Goal: Task Accomplishment & Management: Manage account settings

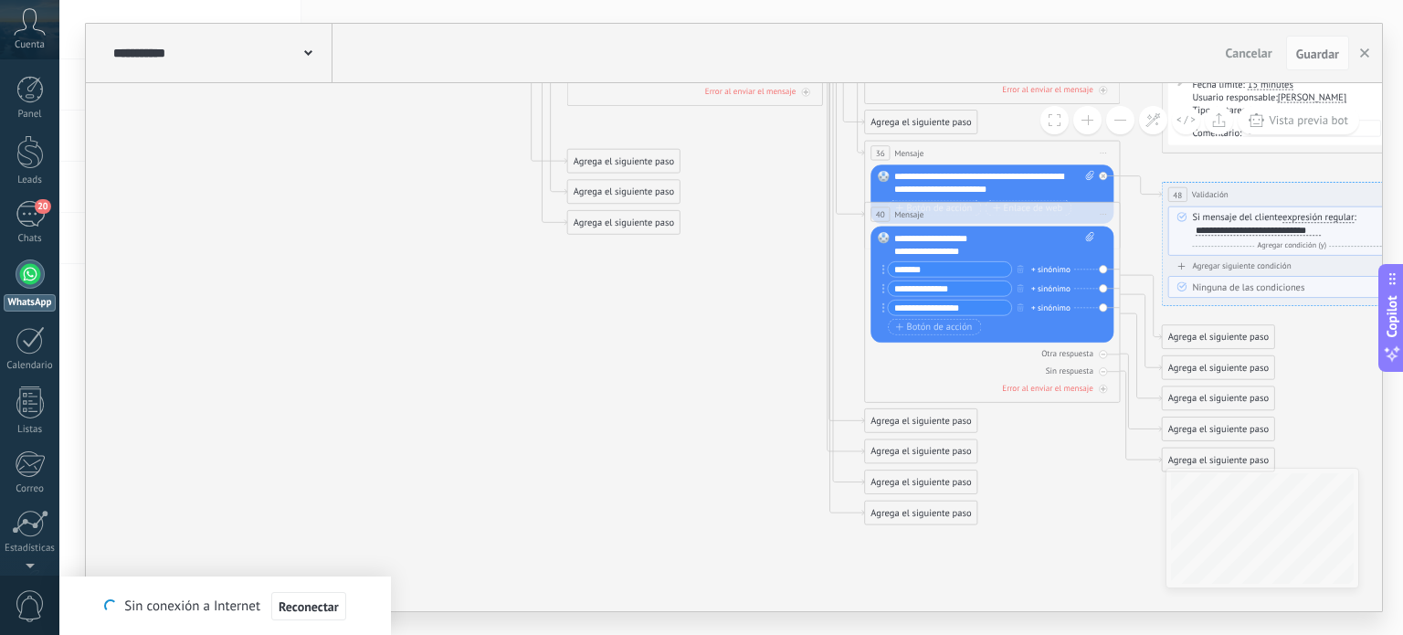
drag, startPoint x: 351, startPoint y: 289, endPoint x: 340, endPoint y: 281, distance: 13.2
click at [346, 289] on icon at bounding box center [843, 72] width 2012 height 1546
click at [28, 215] on div "20" at bounding box center [30, 214] width 29 height 26
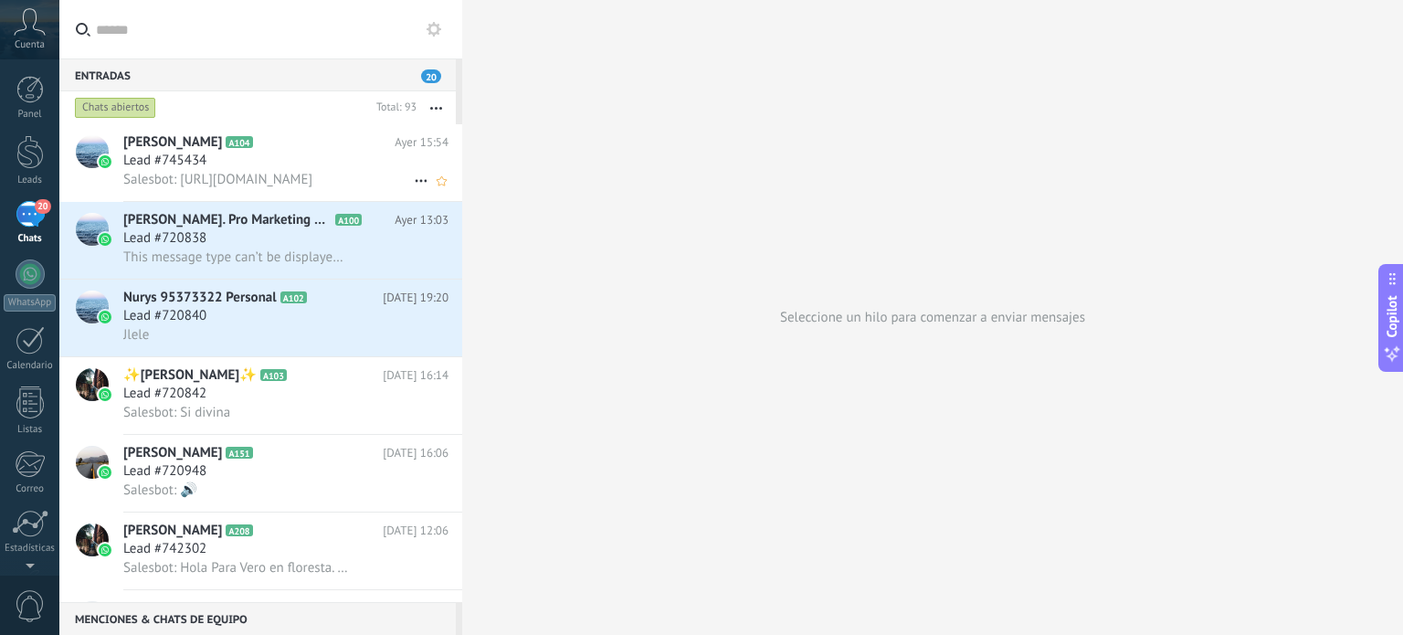
click at [251, 164] on div "Lead #745434" at bounding box center [285, 161] width 325 height 18
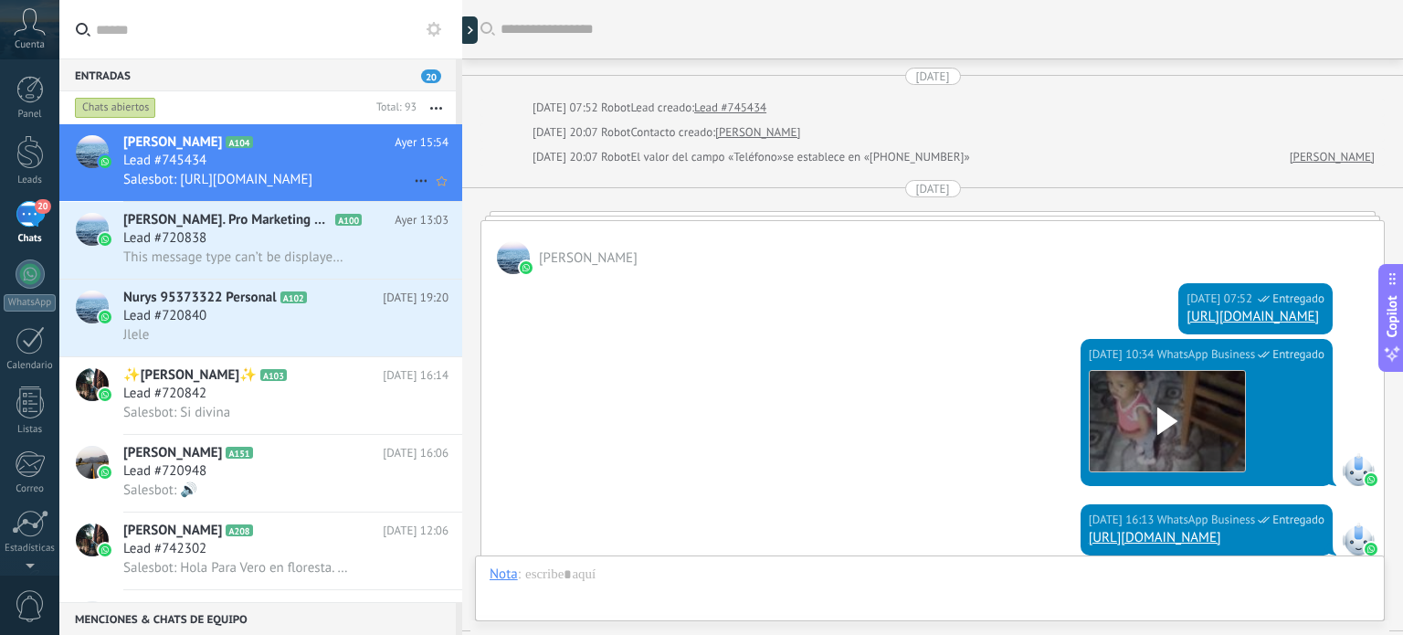
scroll to position [422, 0]
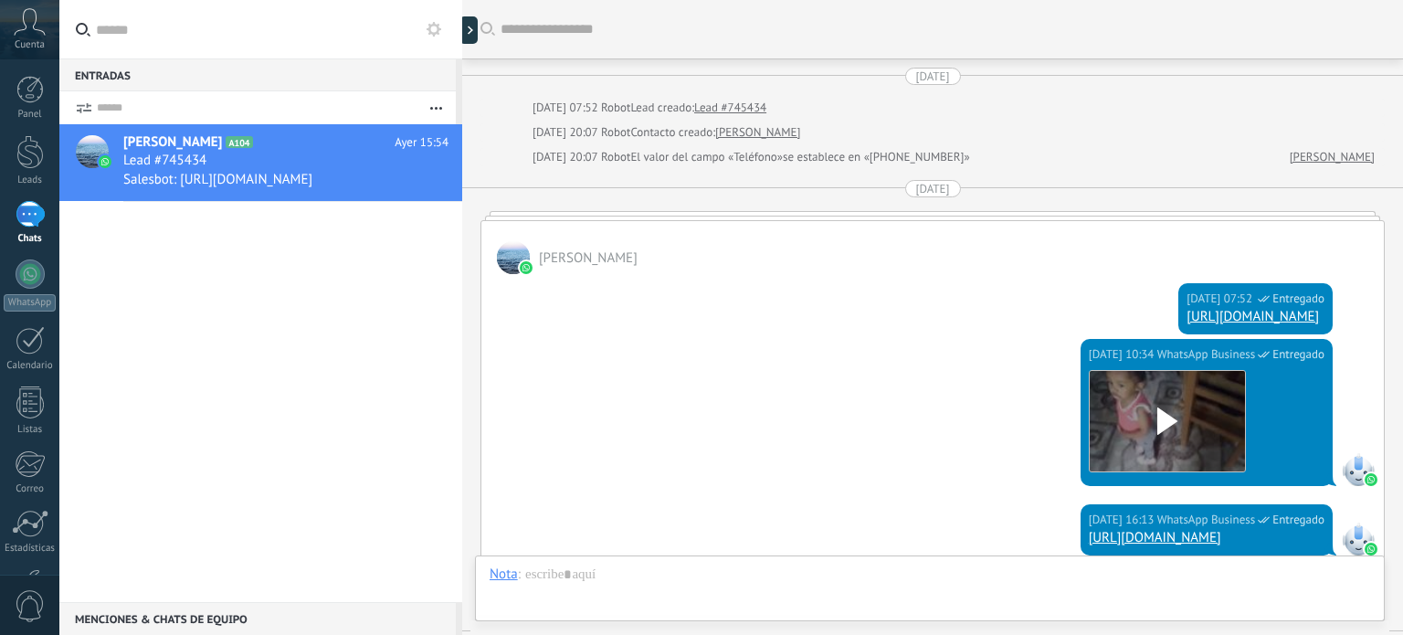
scroll to position [512, 0]
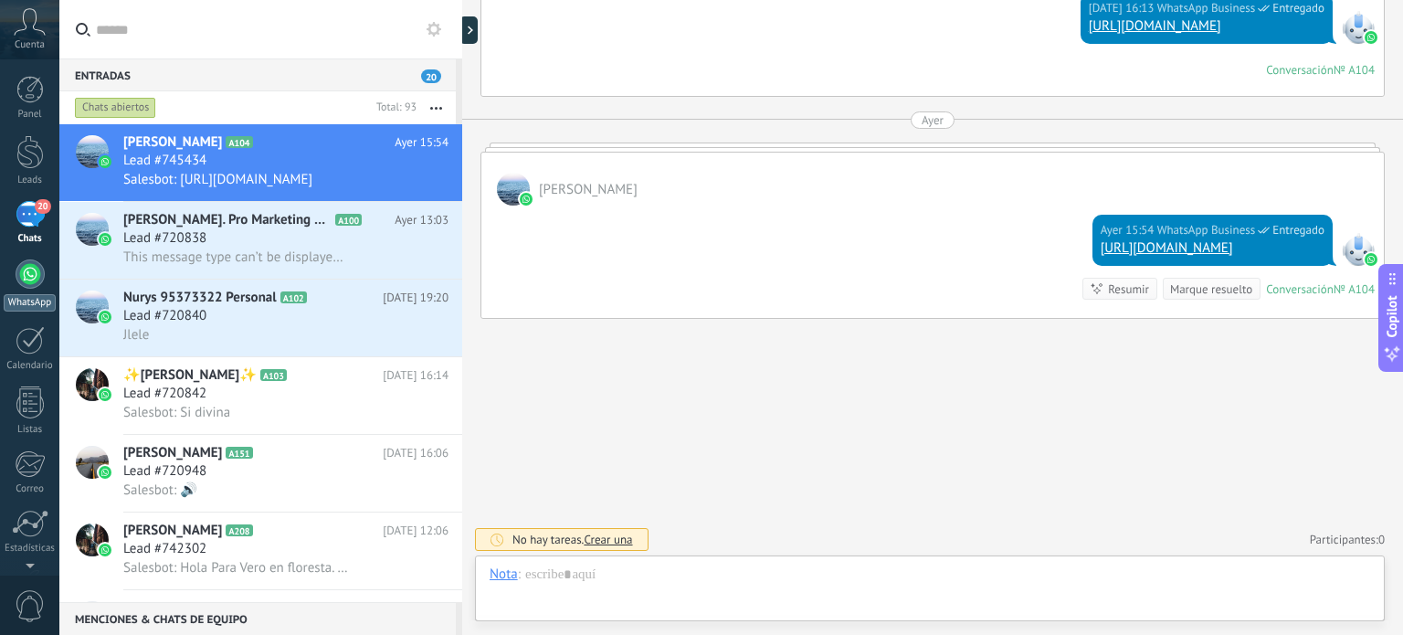
click at [22, 274] on div at bounding box center [30, 273] width 29 height 29
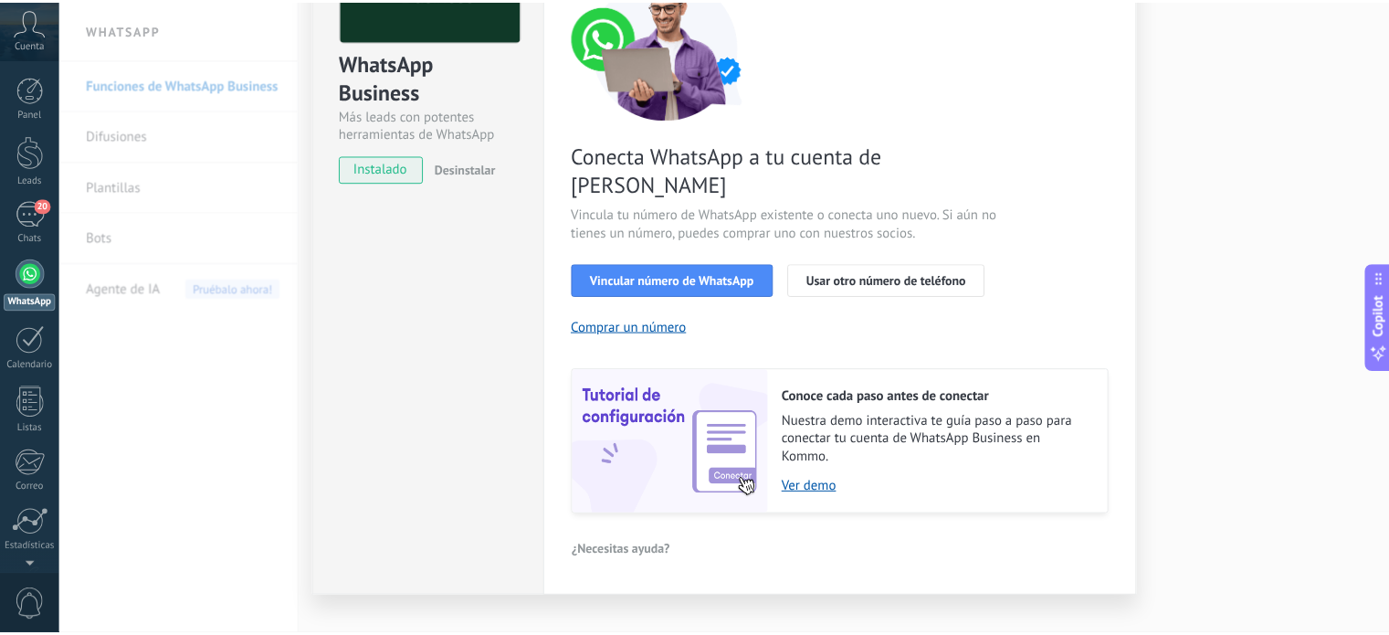
scroll to position [175, 0]
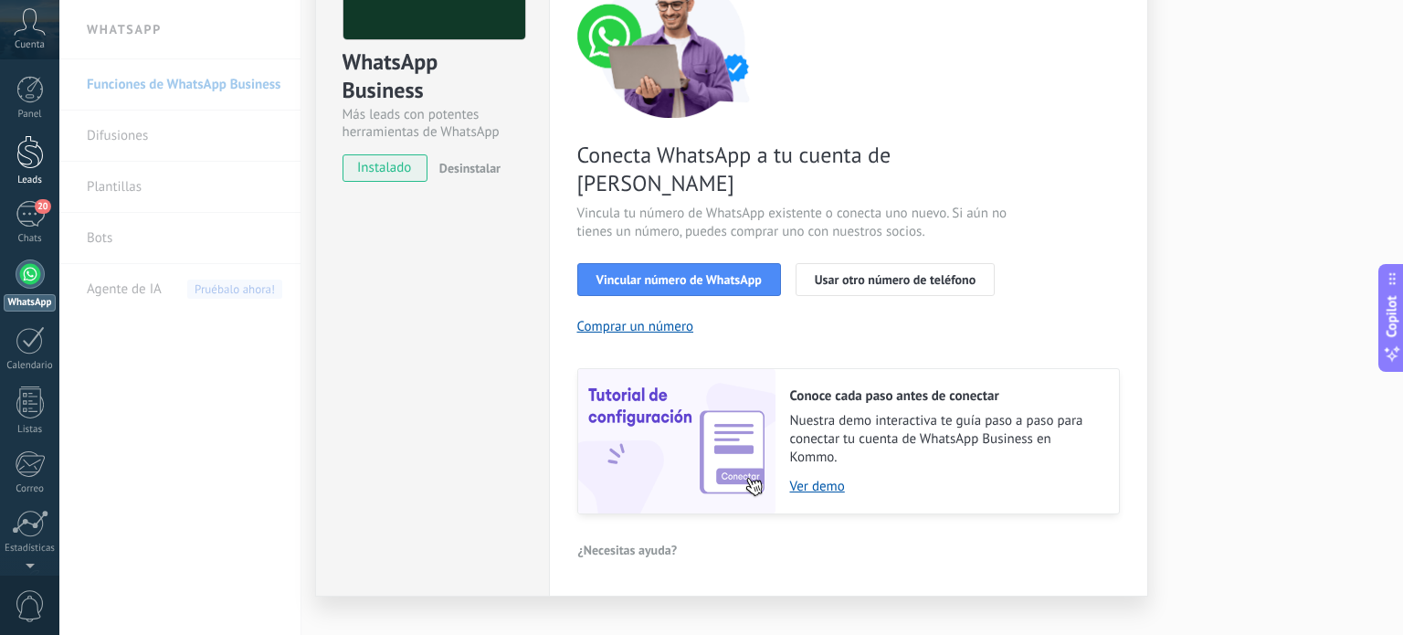
click at [34, 175] on div "Leads" at bounding box center [30, 180] width 53 height 12
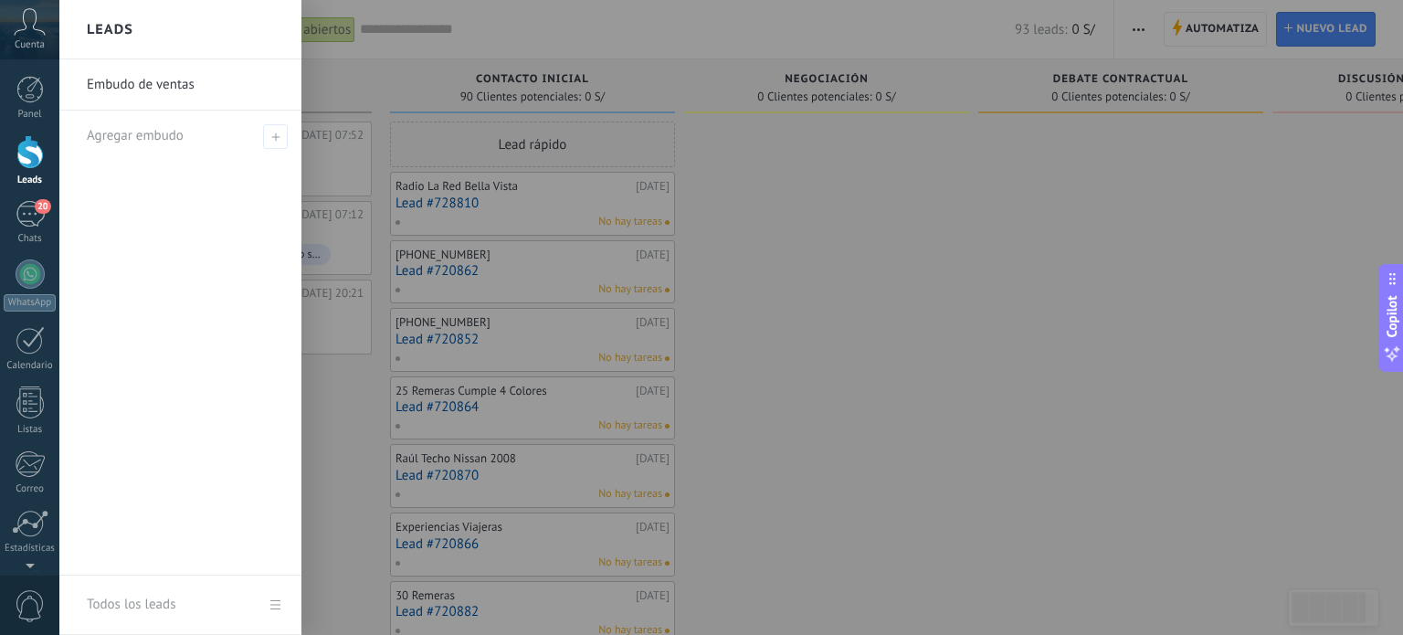
click at [143, 84] on link "Embudo de ventas" at bounding box center [185, 84] width 196 height 51
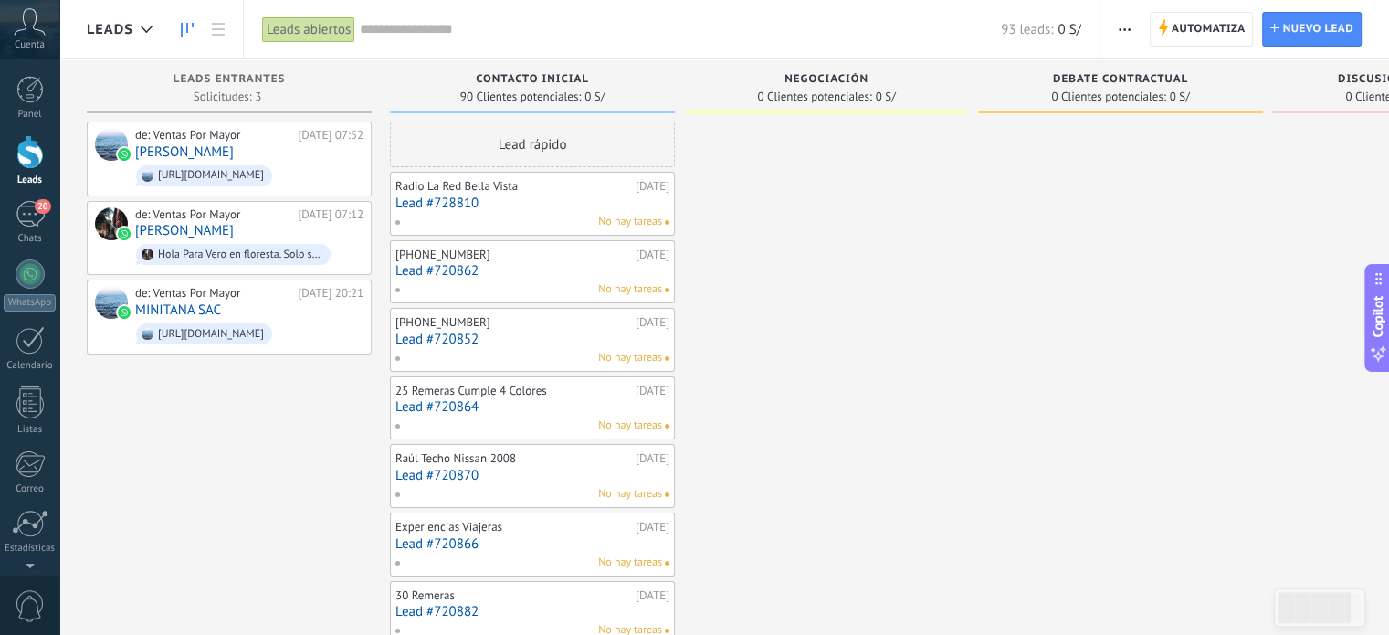
click at [26, 154] on div at bounding box center [29, 152] width 27 height 34
click at [1184, 25] on span "Automatiza" at bounding box center [1209, 29] width 74 height 33
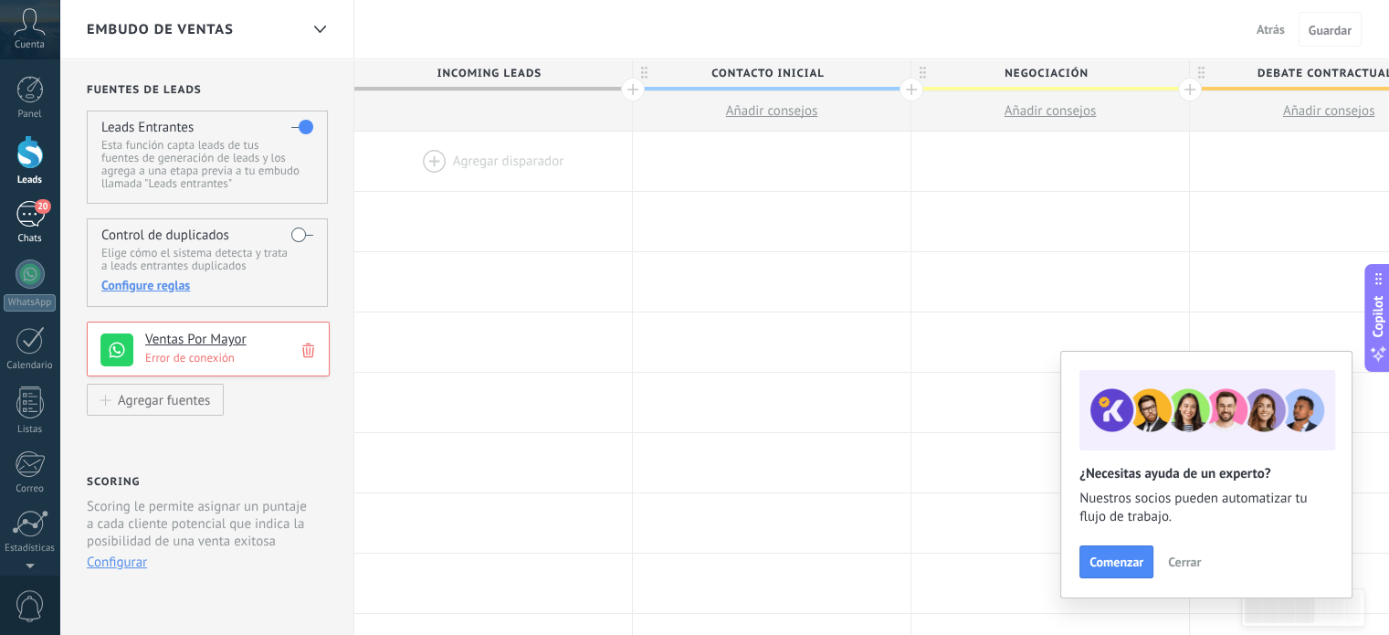
click at [26, 211] on div "20" at bounding box center [30, 214] width 29 height 26
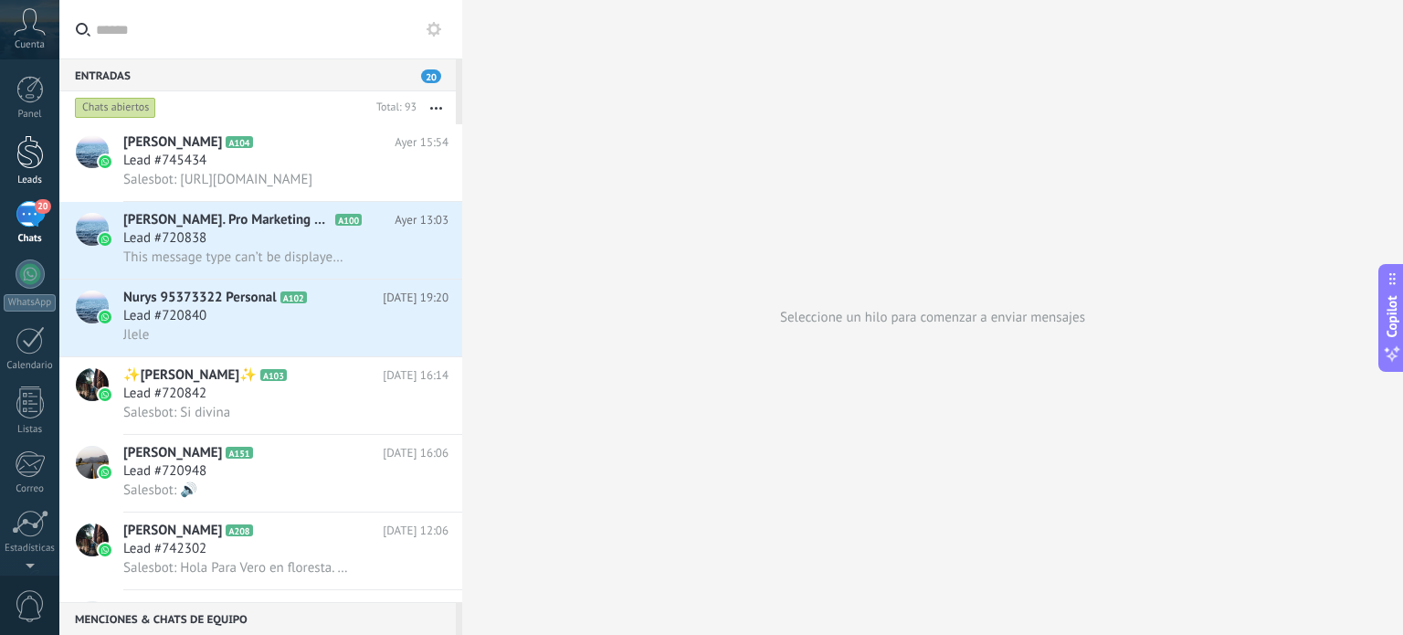
click at [37, 161] on div at bounding box center [29, 152] width 27 height 34
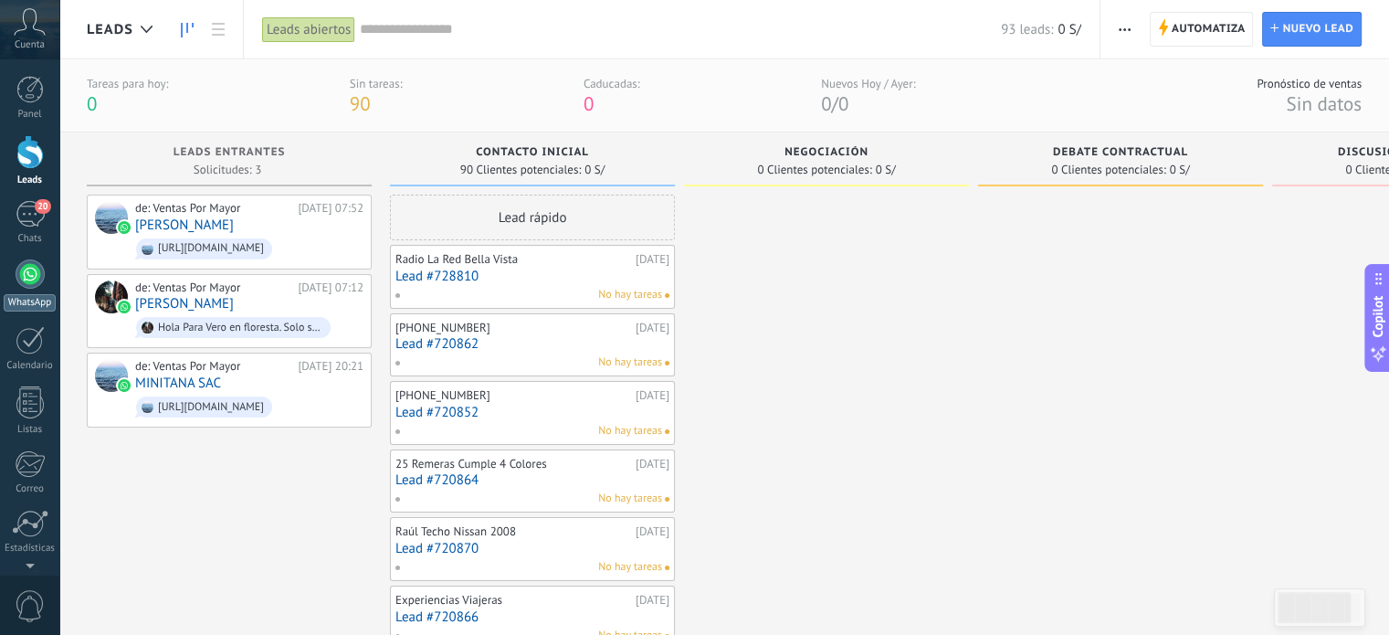
click at [18, 280] on div at bounding box center [30, 273] width 29 height 29
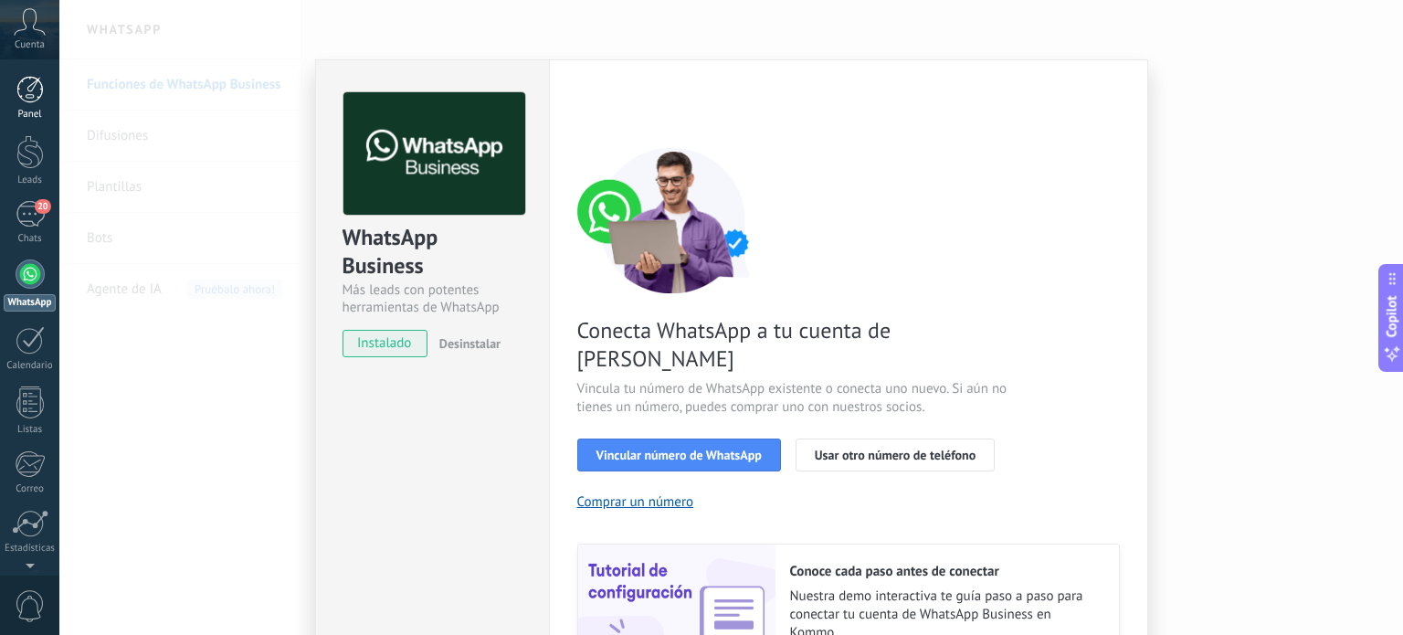
click at [43, 117] on div "Panel" at bounding box center [30, 115] width 53 height 12
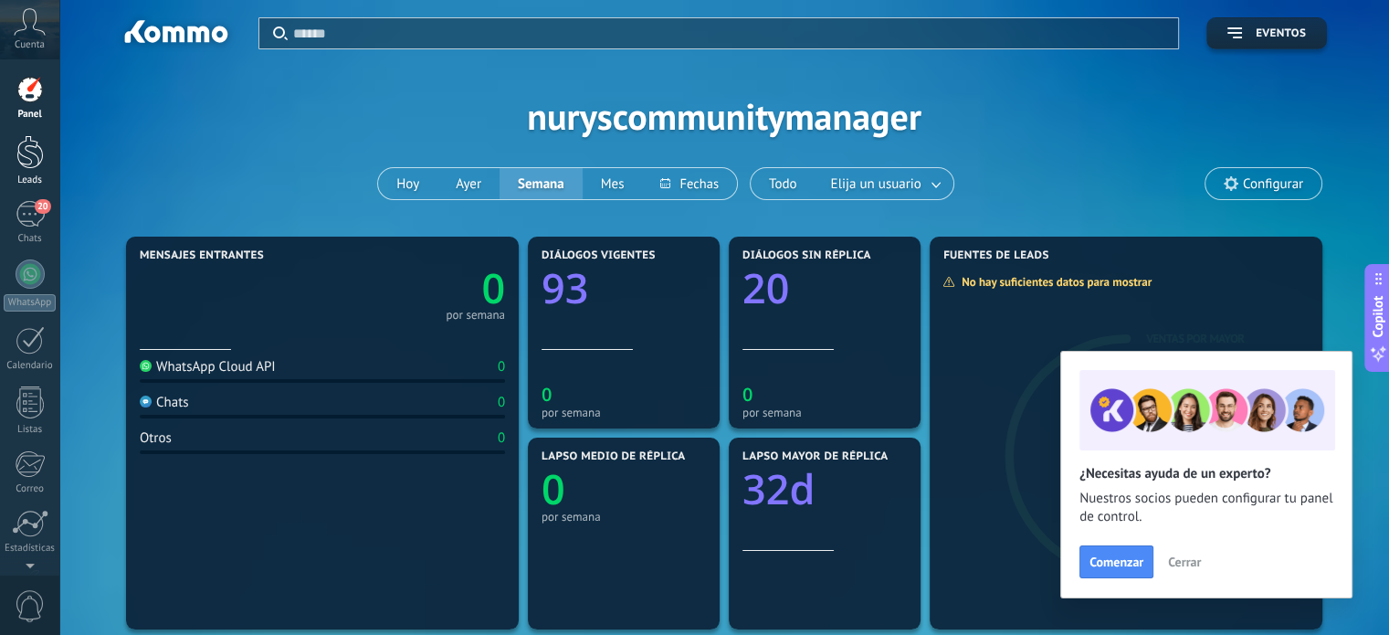
click at [36, 180] on div "Leads" at bounding box center [30, 180] width 53 height 12
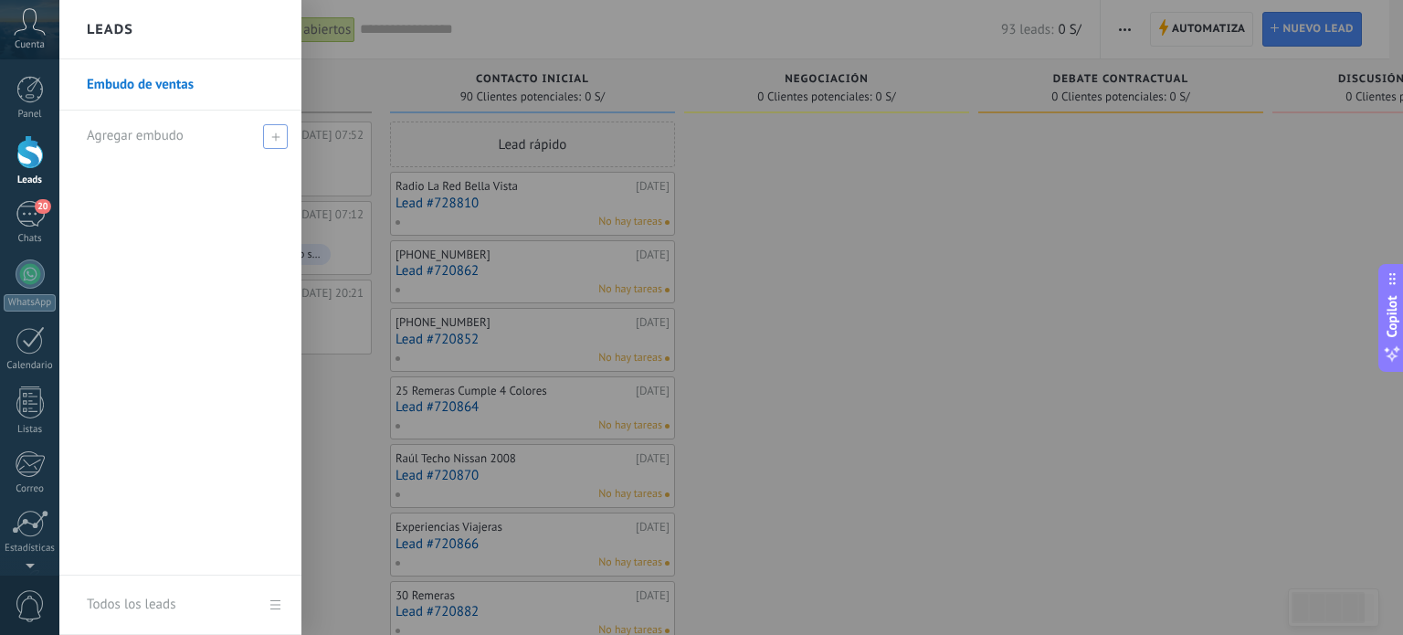
click at [274, 132] on icon at bounding box center [275, 136] width 8 height 8
click at [209, 134] on input "text" at bounding box center [173, 135] width 172 height 29
type input "******"
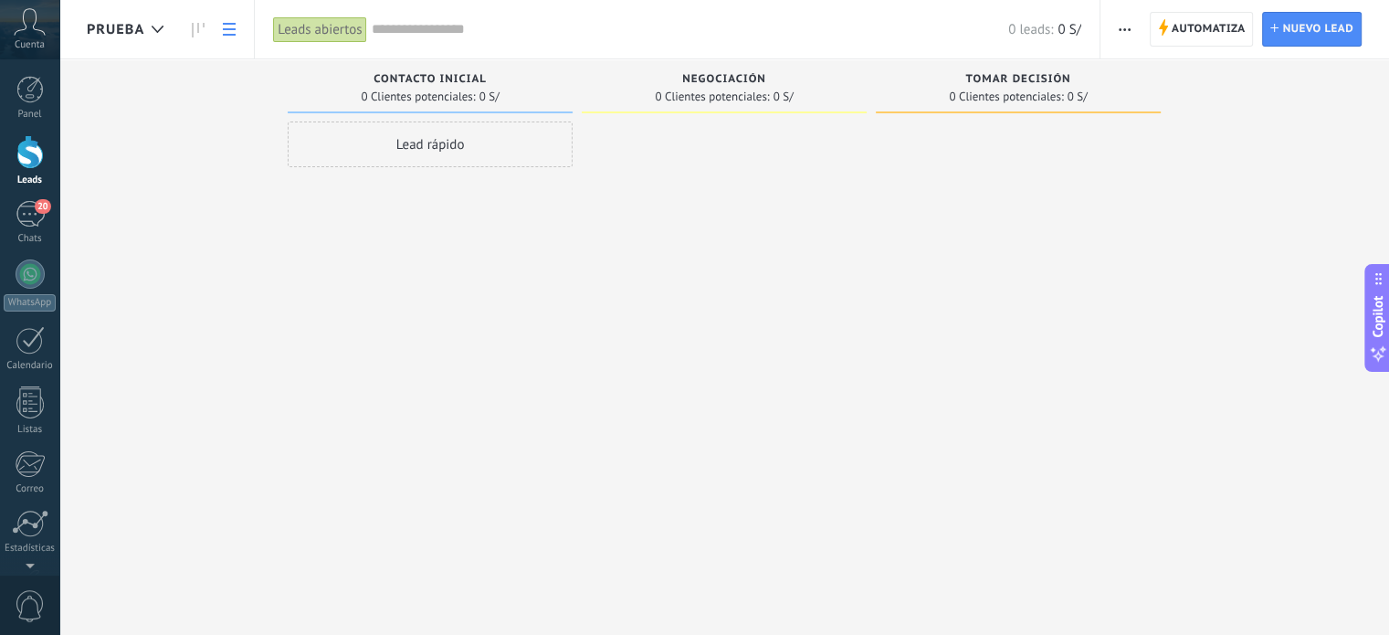
click at [227, 35] on use at bounding box center [229, 29] width 13 height 13
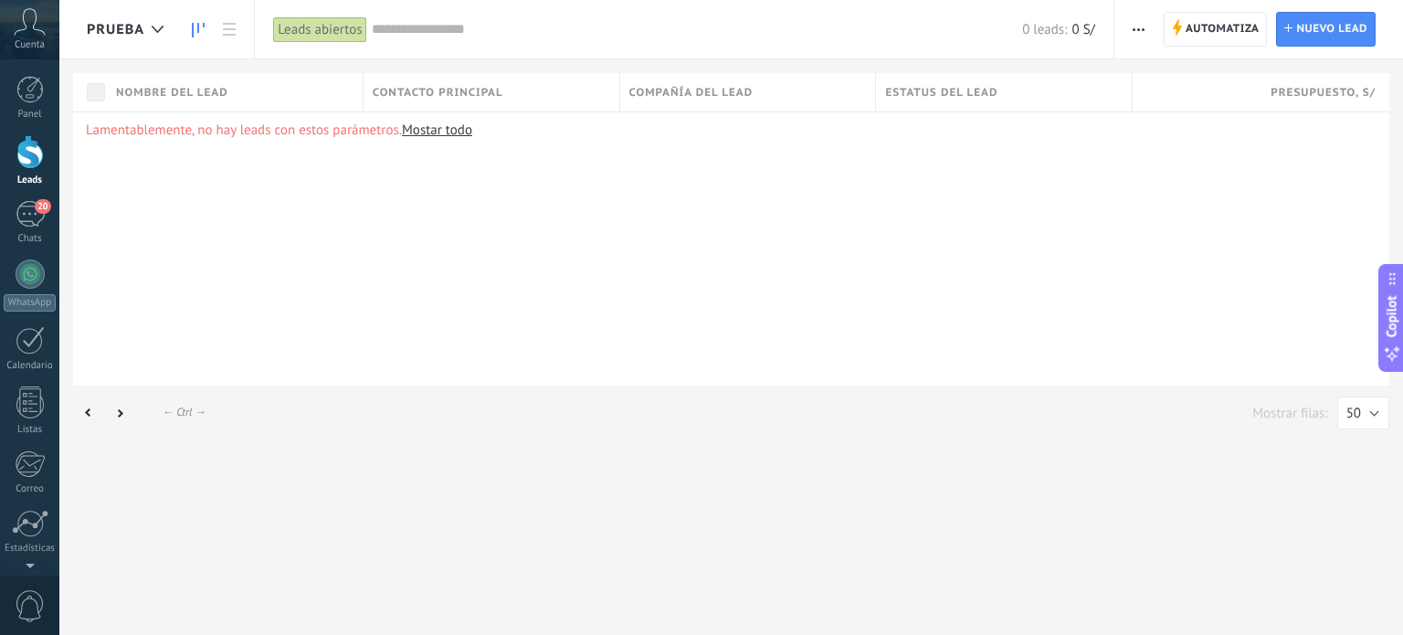
click at [194, 26] on icon at bounding box center [198, 30] width 13 height 15
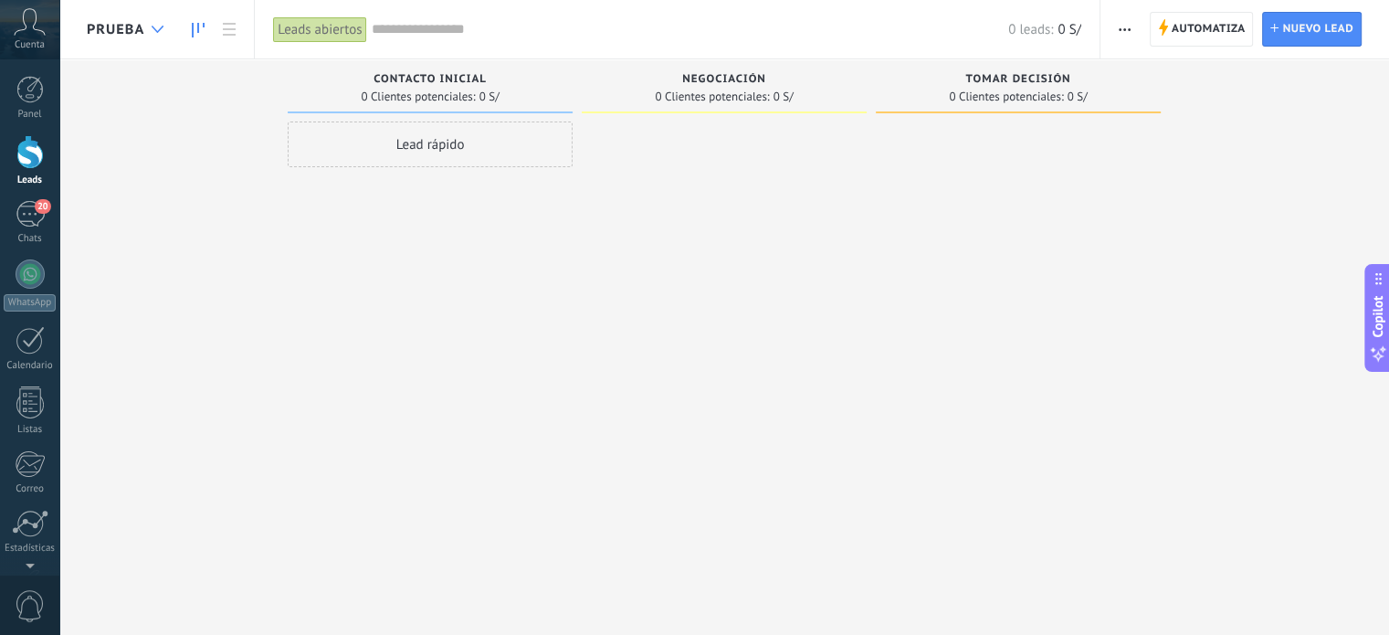
click at [160, 28] on icon at bounding box center [158, 29] width 12 height 7
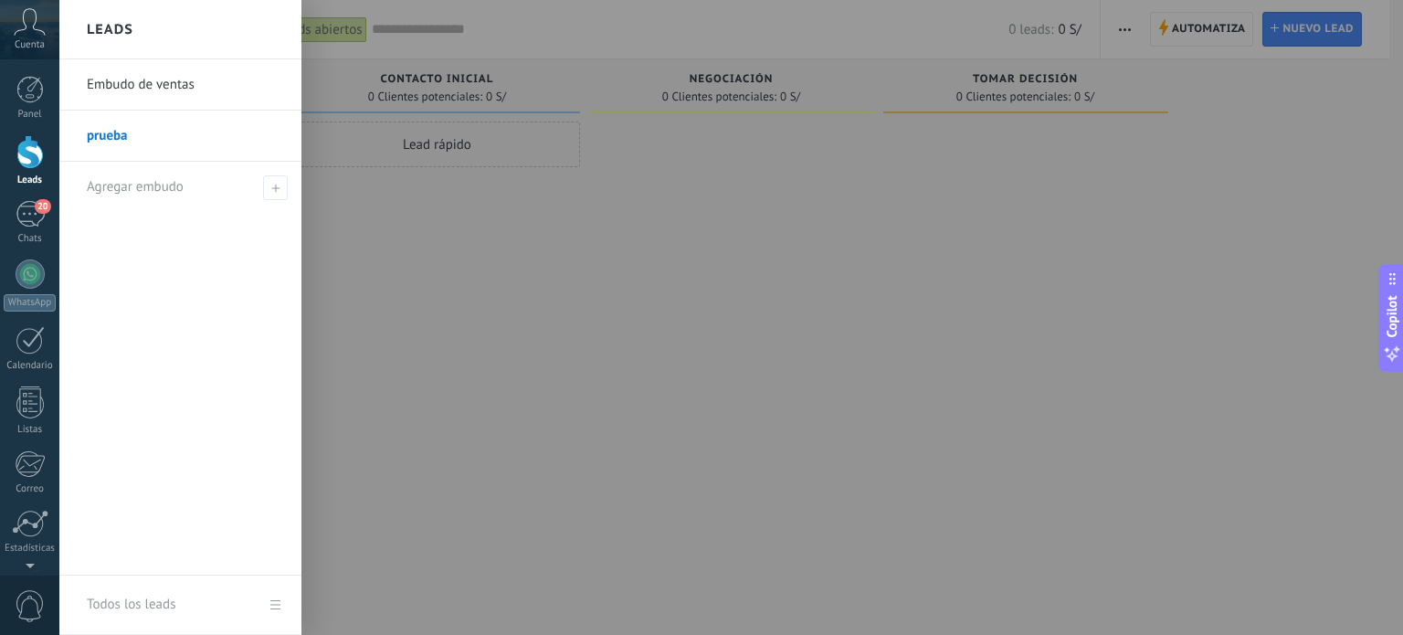
click at [491, 215] on div at bounding box center [760, 317] width 1403 height 635
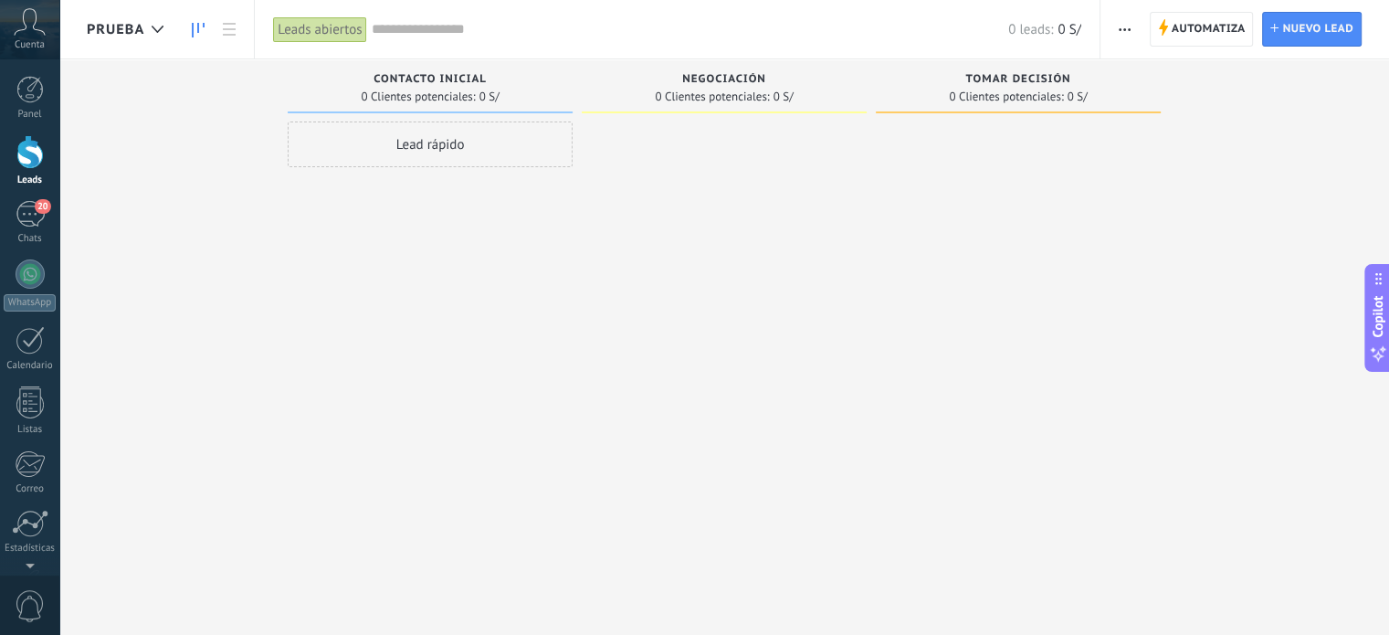
click at [1127, 28] on icon "button" at bounding box center [1125, 29] width 12 height 3
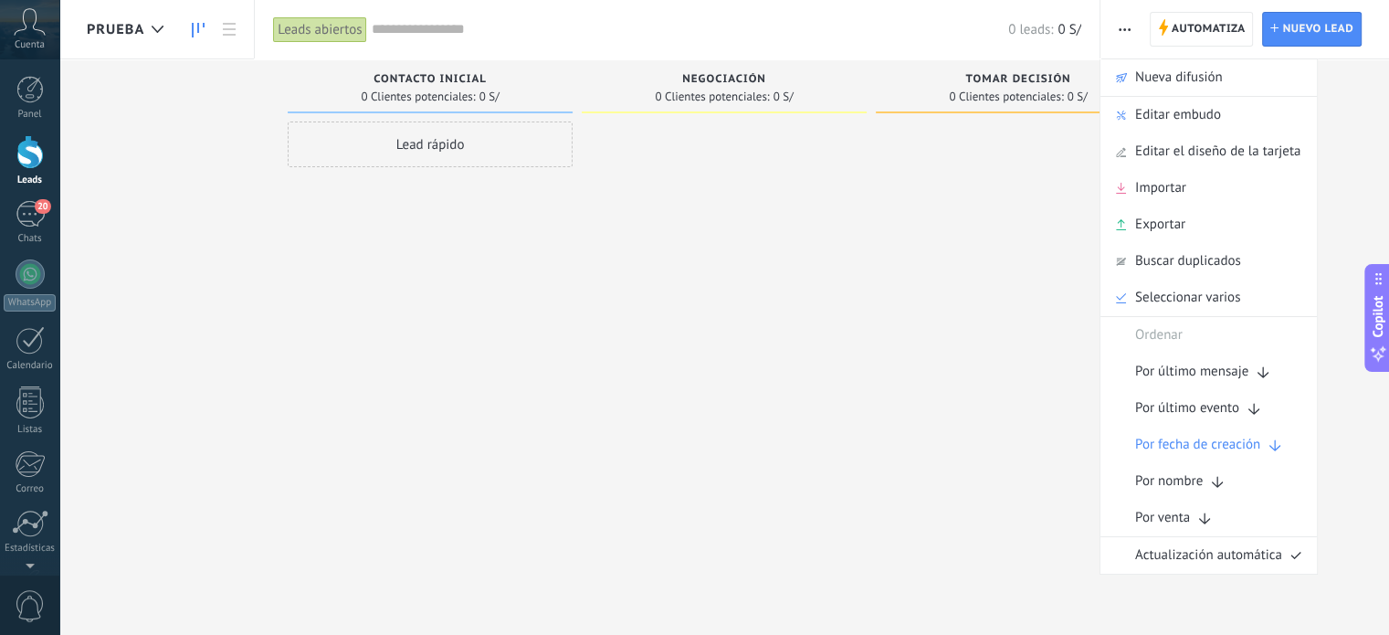
click at [896, 379] on div at bounding box center [1018, 319] width 285 height 396
